Goal: Browse casually

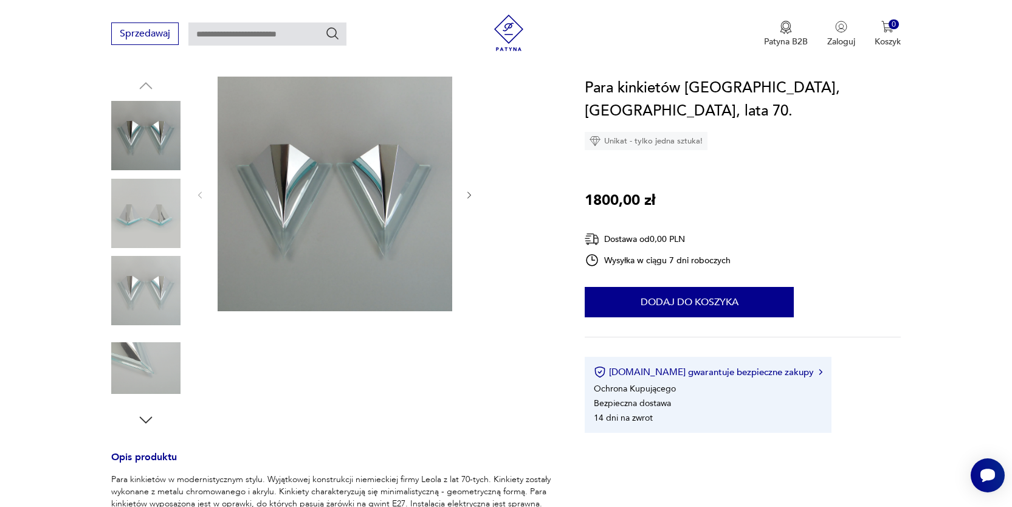
scroll to position [144, 0]
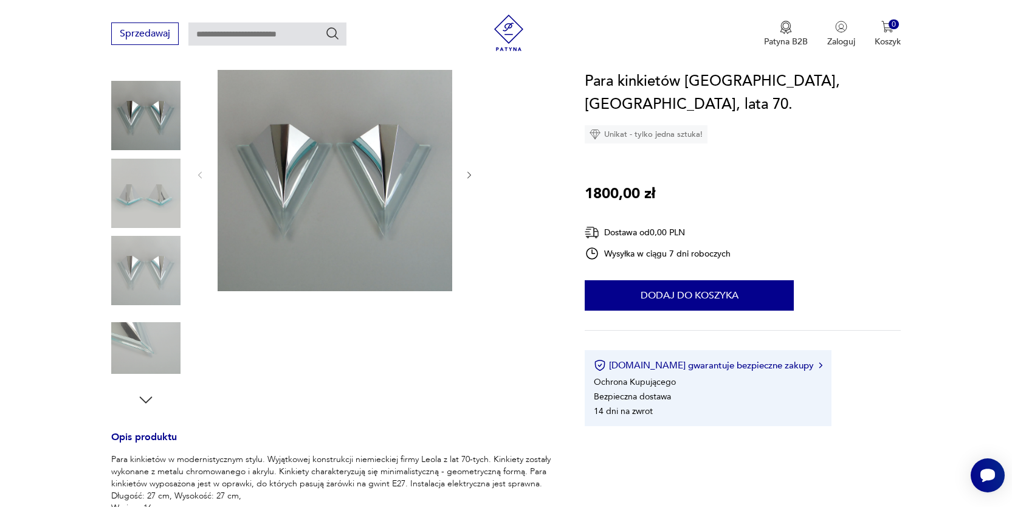
click at [319, 161] on img at bounding box center [335, 174] width 235 height 235
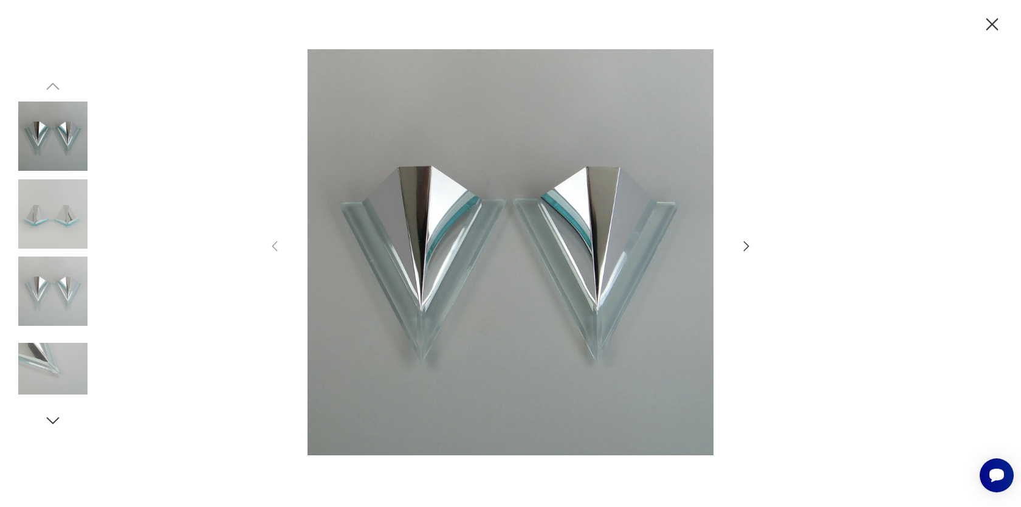
click at [747, 246] on icon "button" at bounding box center [746, 246] width 15 height 15
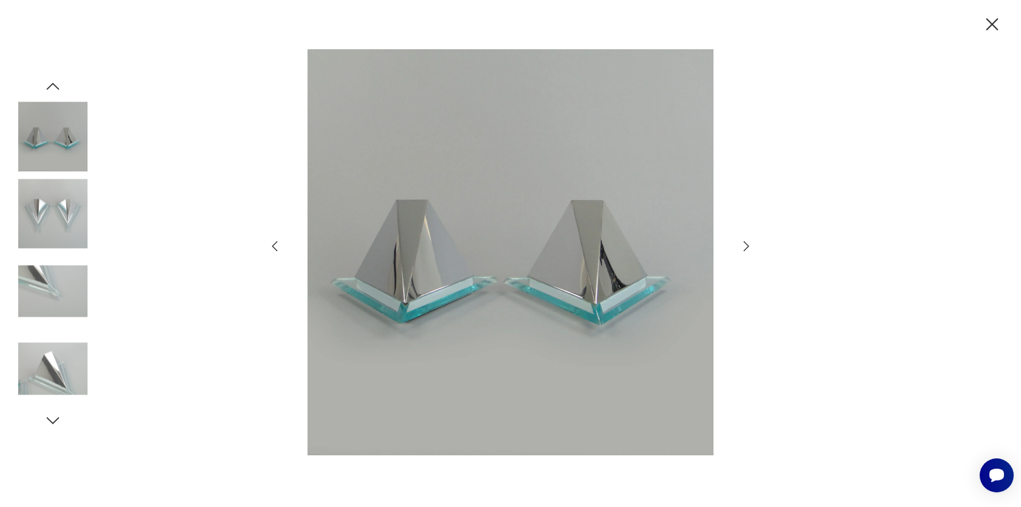
click at [747, 246] on icon "button" at bounding box center [746, 246] width 15 height 15
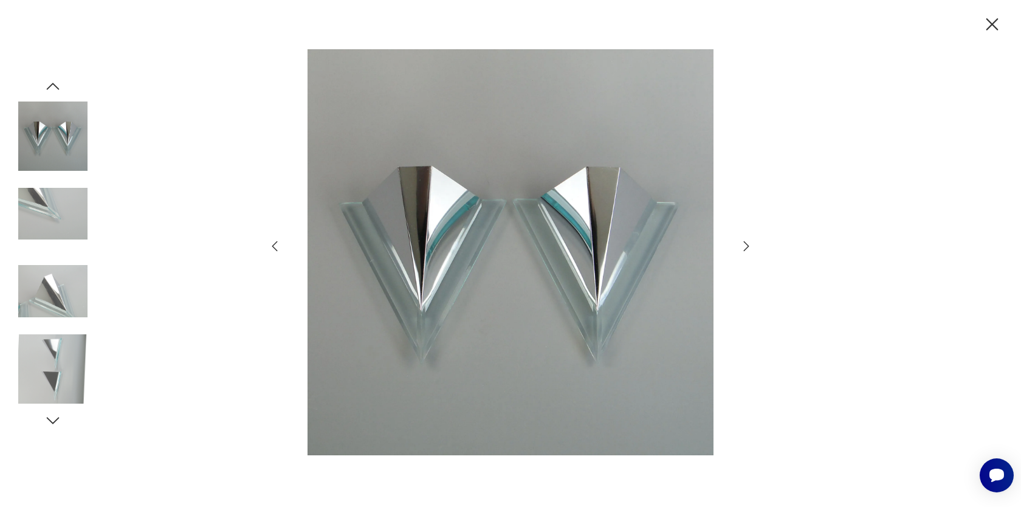
click at [747, 246] on icon "button" at bounding box center [746, 246] width 15 height 15
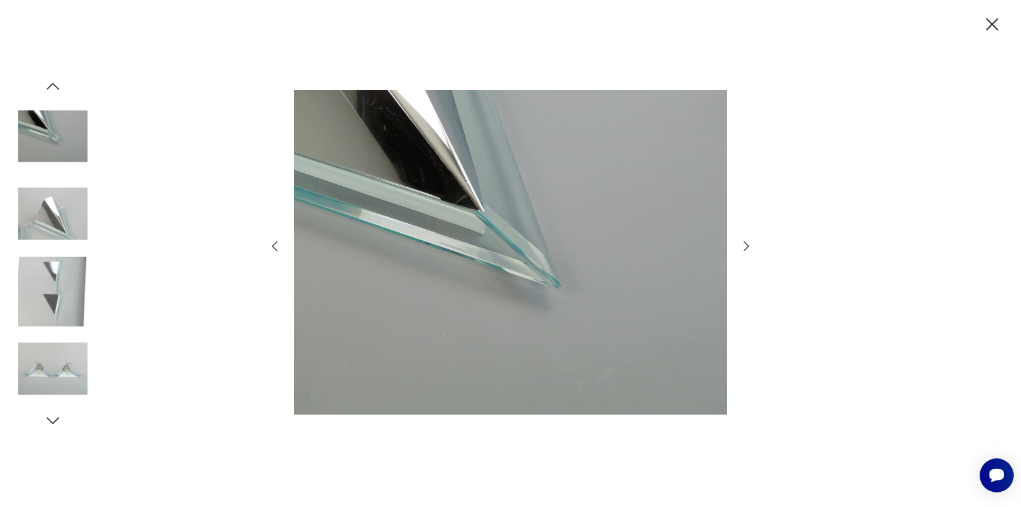
click at [747, 246] on icon "button" at bounding box center [746, 246] width 15 height 15
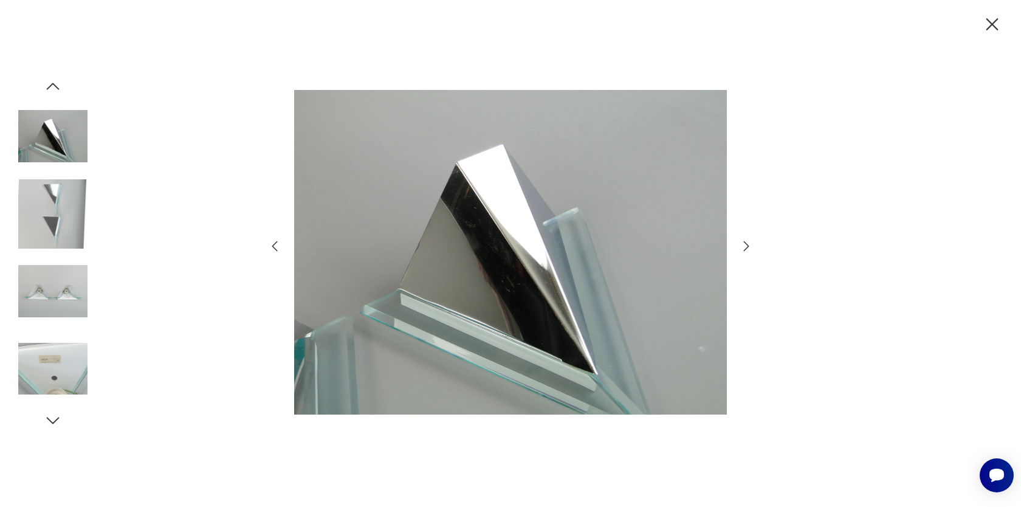
click at [747, 246] on icon "button" at bounding box center [746, 246] width 15 height 15
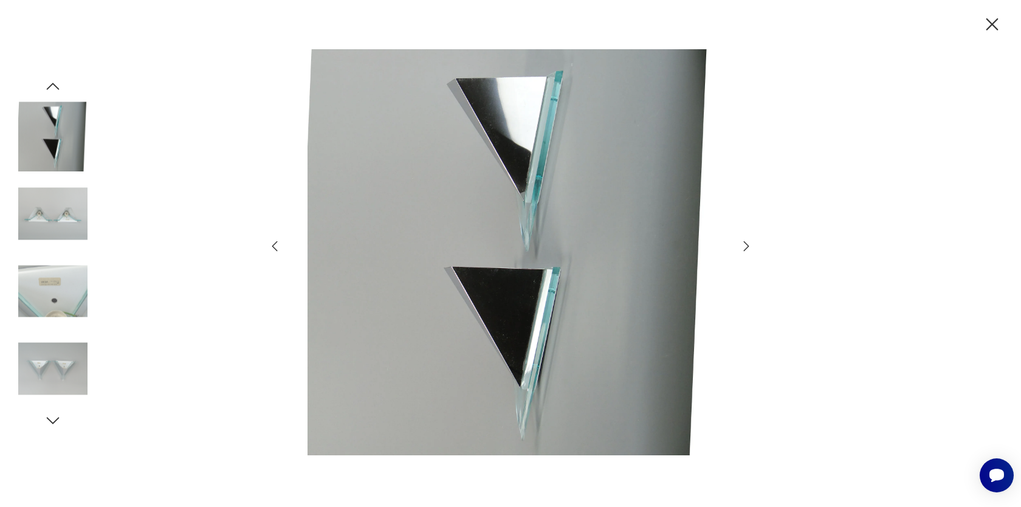
click at [994, 24] on icon "button" at bounding box center [992, 24] width 21 height 21
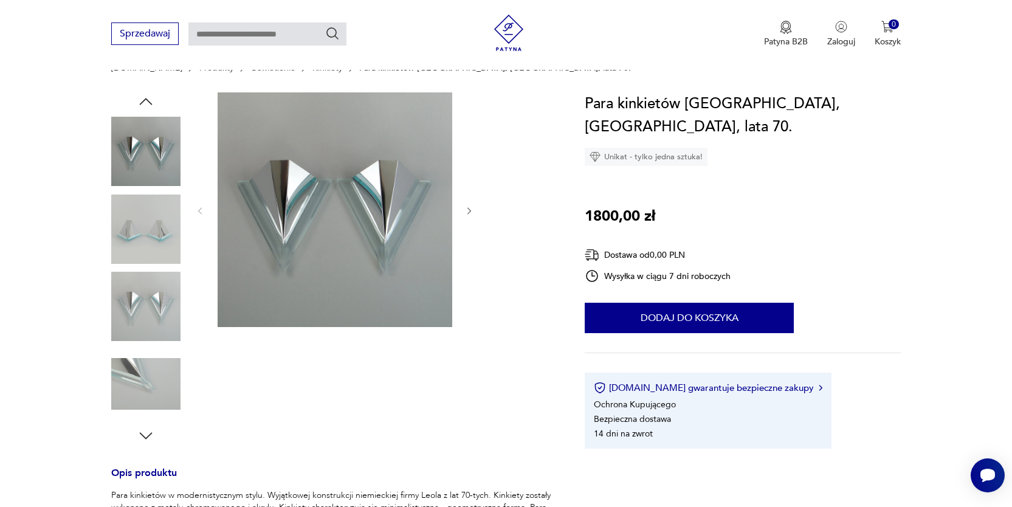
scroll to position [109, 0]
